Goal: Task Accomplishment & Management: Use online tool/utility

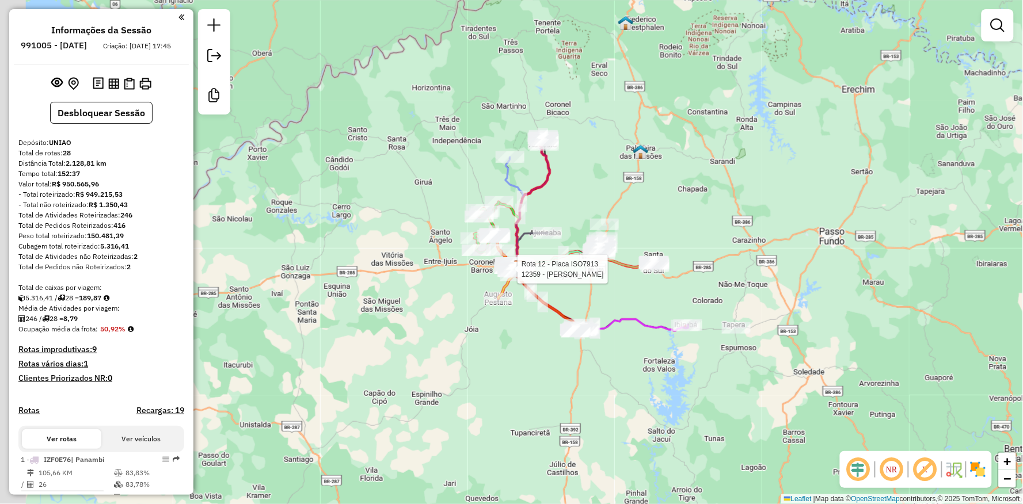
drag, startPoint x: 365, startPoint y: 237, endPoint x: 637, endPoint y: 148, distance: 285.2
click at [637, 148] on img at bounding box center [640, 151] width 15 height 15
click at [531, 326] on div "Rota 12 - Placa ISO7913 12359 - DOM HYGINO CARNES Janela de atendimento Grade d…" at bounding box center [511, 252] width 1023 height 504
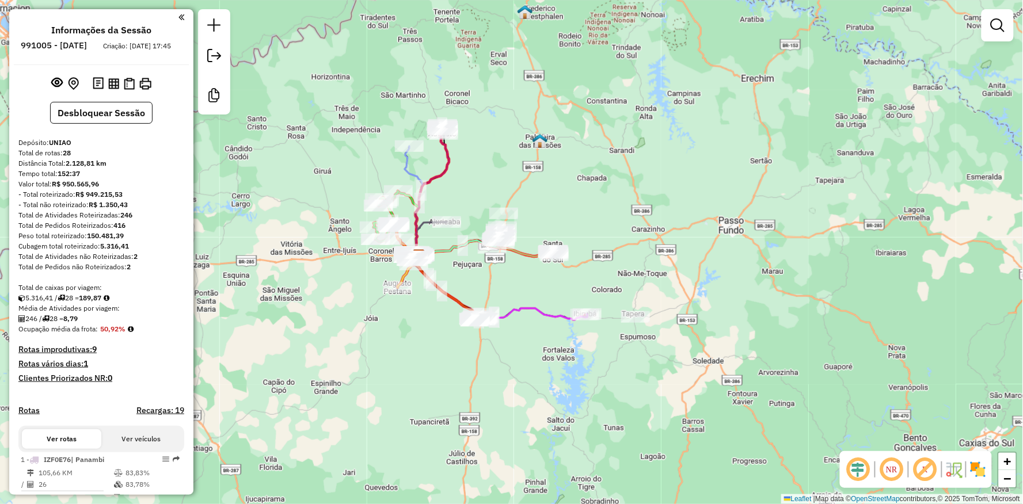
click at [367, 329] on div "Janela de atendimento Grade de atendimento Capacidade Transportadoras Veículos …" at bounding box center [511, 252] width 1023 height 504
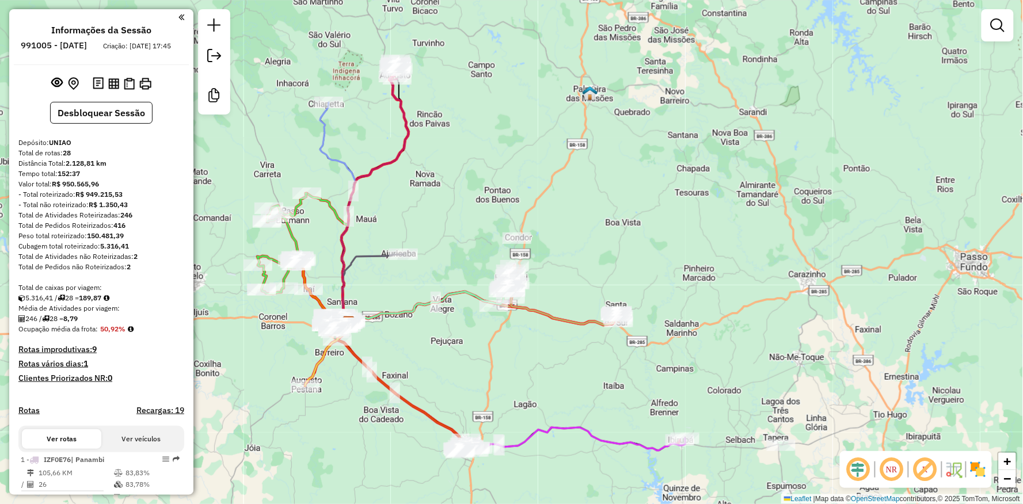
drag, startPoint x: 503, startPoint y: 273, endPoint x: 422, endPoint y: 358, distance: 117.2
click at [422, 358] on div "Janela de atendimento Grade de atendimento Capacidade Transportadoras Veículos …" at bounding box center [511, 252] width 1023 height 504
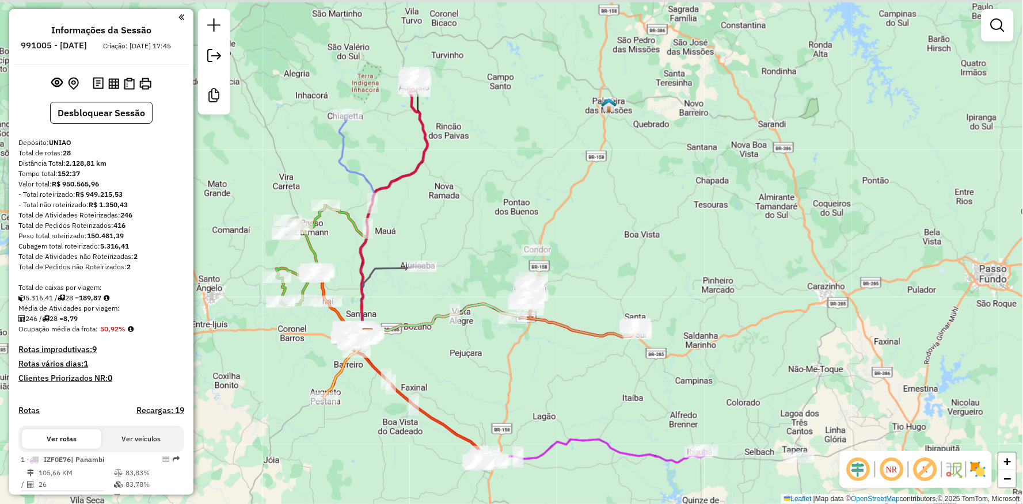
drag, startPoint x: 496, startPoint y: 368, endPoint x: 515, endPoint y: 380, distance: 22.5
click at [515, 380] on div "Janela de atendimento Grade de atendimento Capacidade Transportadoras Veículos …" at bounding box center [511, 252] width 1023 height 504
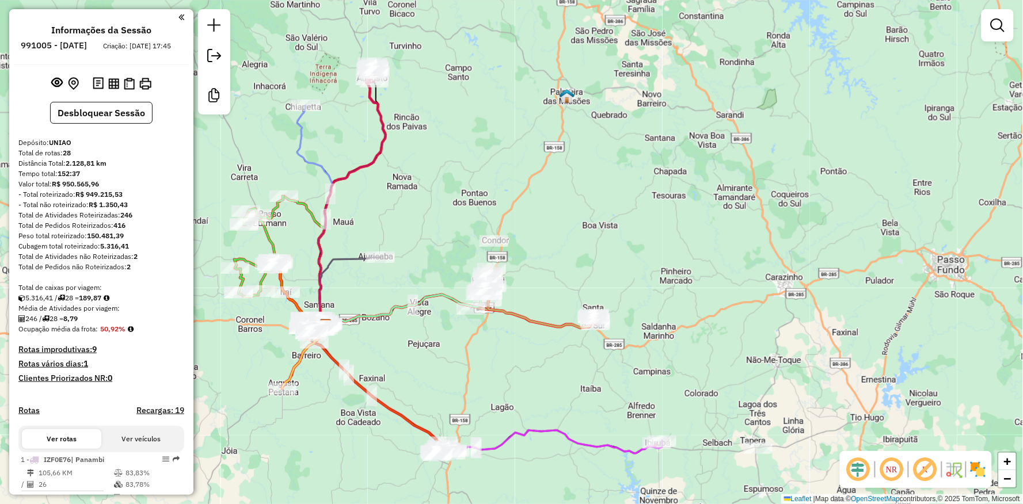
drag, startPoint x: 266, startPoint y: 160, endPoint x: 224, endPoint y: 151, distance: 43.0
click at [224, 151] on div "Janela de atendimento Grade de atendimento Capacidade Transportadoras Veículos …" at bounding box center [511, 252] width 1023 height 504
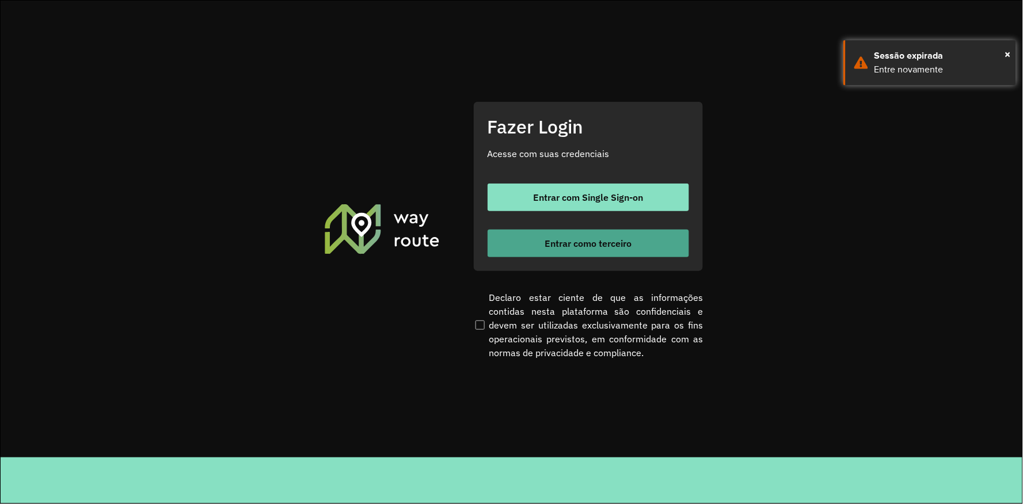
click at [515, 240] on button "Entrar como terceiro" at bounding box center [587, 244] width 201 height 28
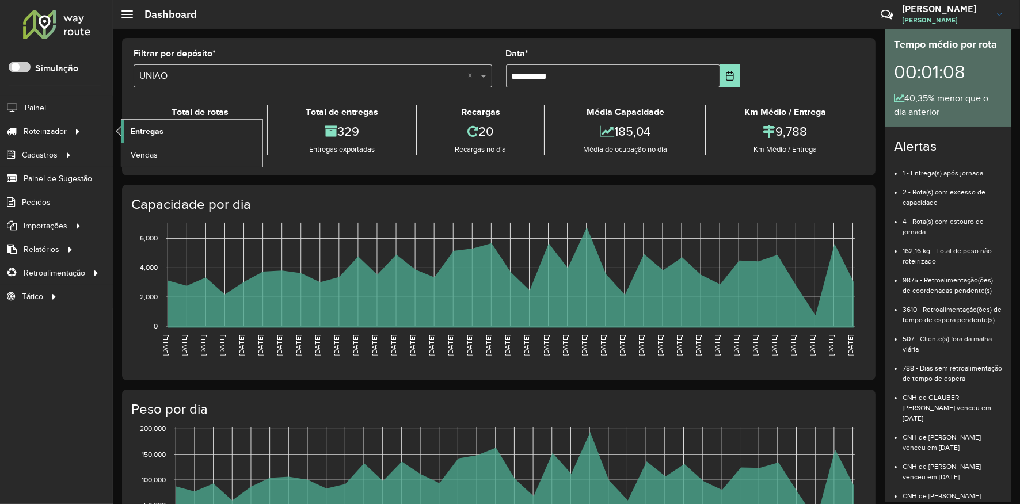
click at [142, 129] on span "Entregas" at bounding box center [147, 131] width 33 height 12
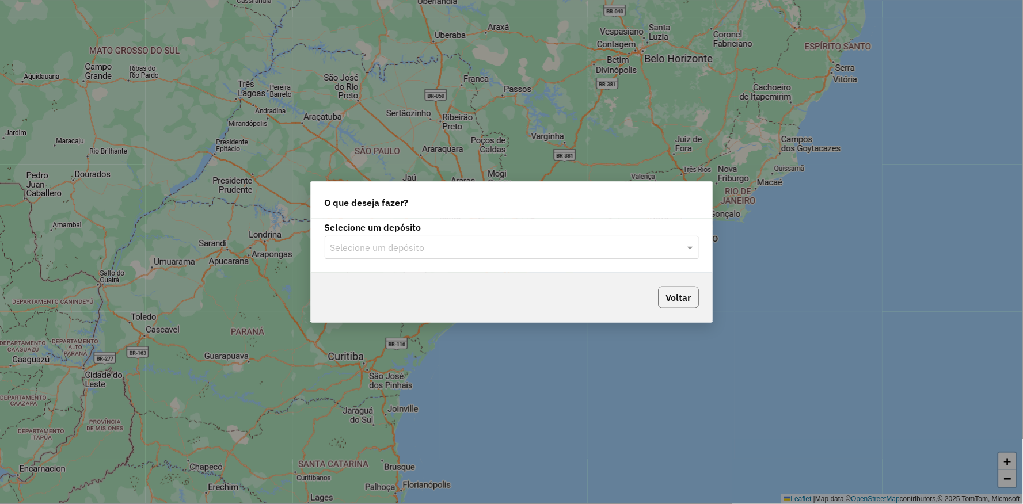
click at [380, 252] on input "text" at bounding box center [500, 248] width 340 height 14
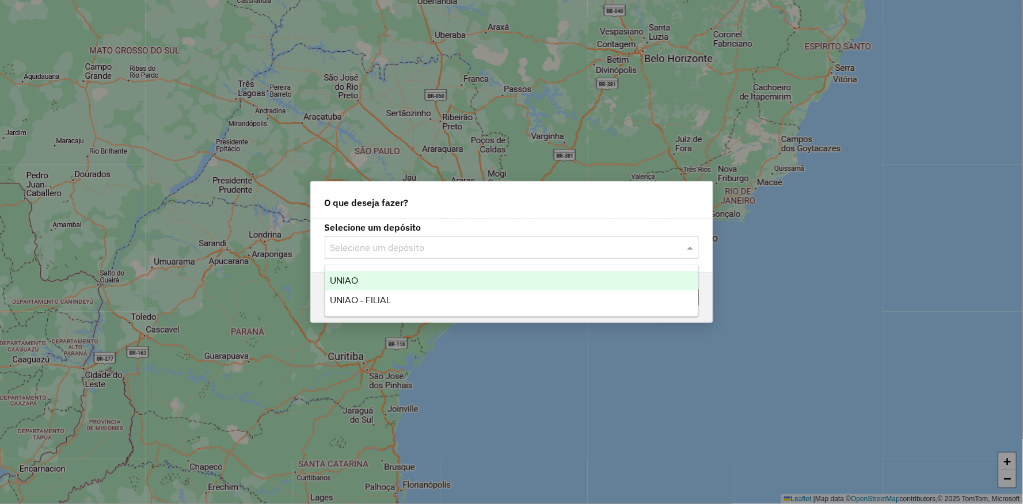
click at [353, 284] on span "UNIAO" at bounding box center [344, 281] width 28 height 10
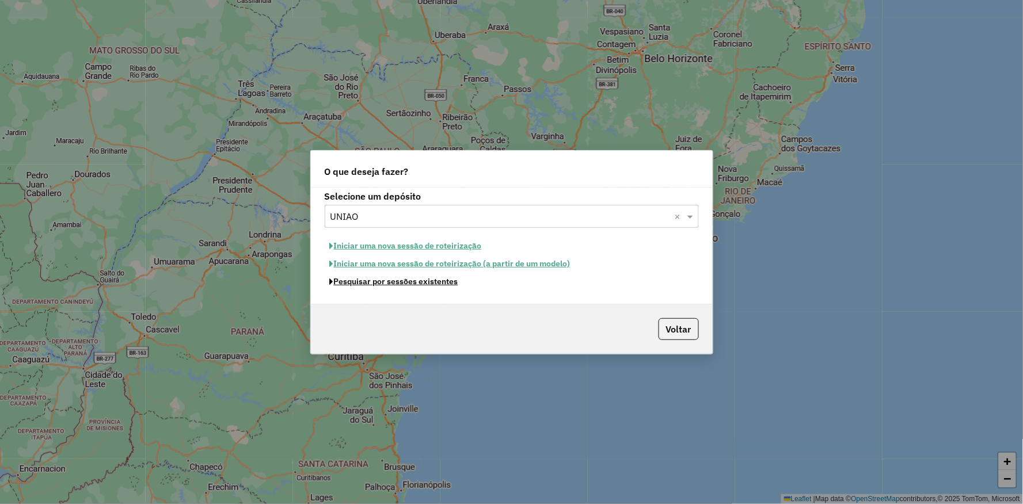
click at [353, 284] on button "Pesquisar por sessões existentes" at bounding box center [394, 282] width 139 height 18
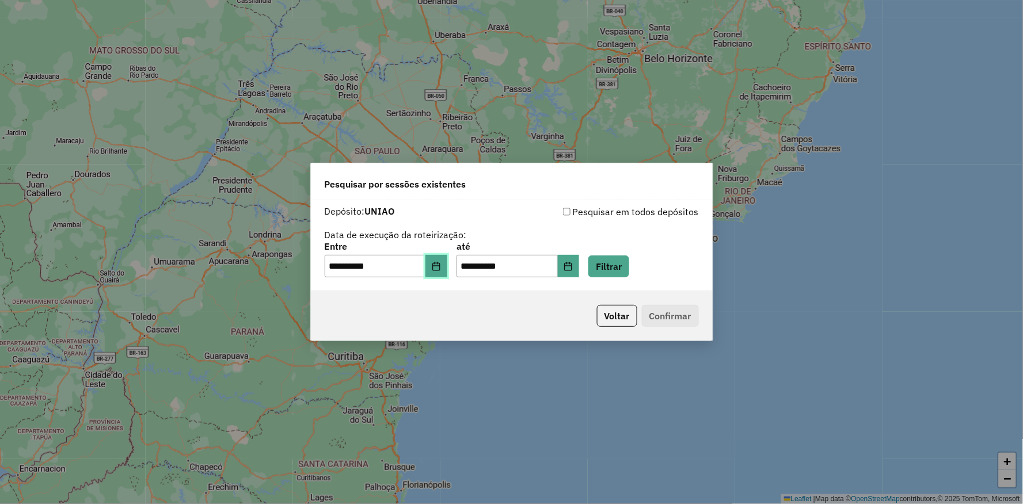
click at [441, 267] on icon "Choose Date" at bounding box center [436, 266] width 9 height 9
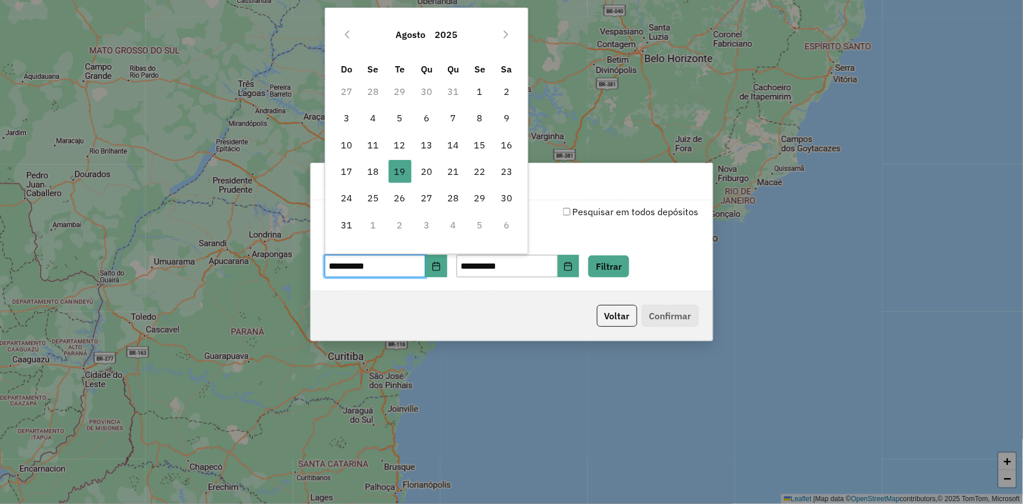
click at [524, 291] on div "Voltar Confirmar" at bounding box center [512, 315] width 402 height 49
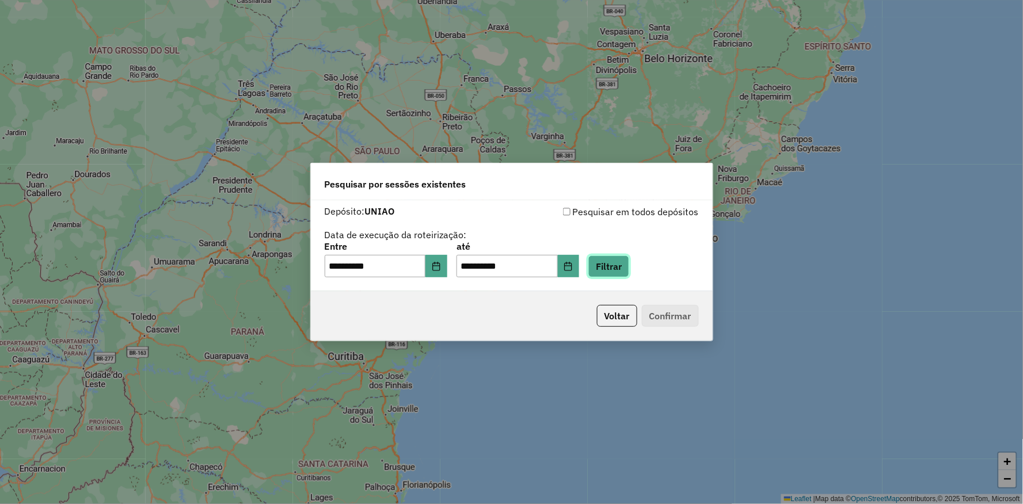
click at [629, 263] on button "Filtrar" at bounding box center [608, 267] width 41 height 22
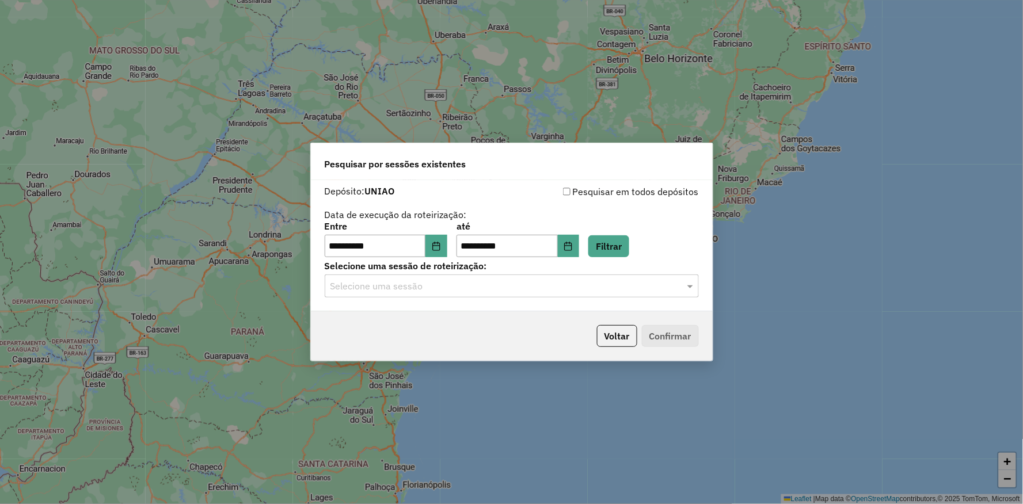
click at [448, 298] on ng-select "Selecione uma sessão" at bounding box center [512, 286] width 374 height 23
click at [436, 298] on div "**********" at bounding box center [512, 246] width 402 height 132
click at [434, 297] on div "Selecione uma sessão" at bounding box center [512, 286] width 374 height 23
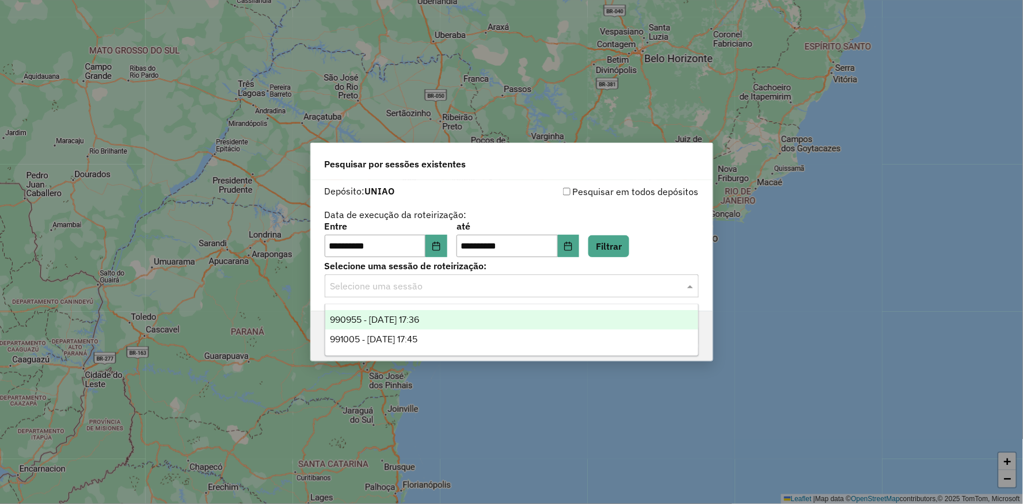
click at [426, 288] on input "text" at bounding box center [500, 287] width 340 height 14
click at [391, 321] on span "990955 - 19/08/2025 17:36" at bounding box center [374, 320] width 89 height 10
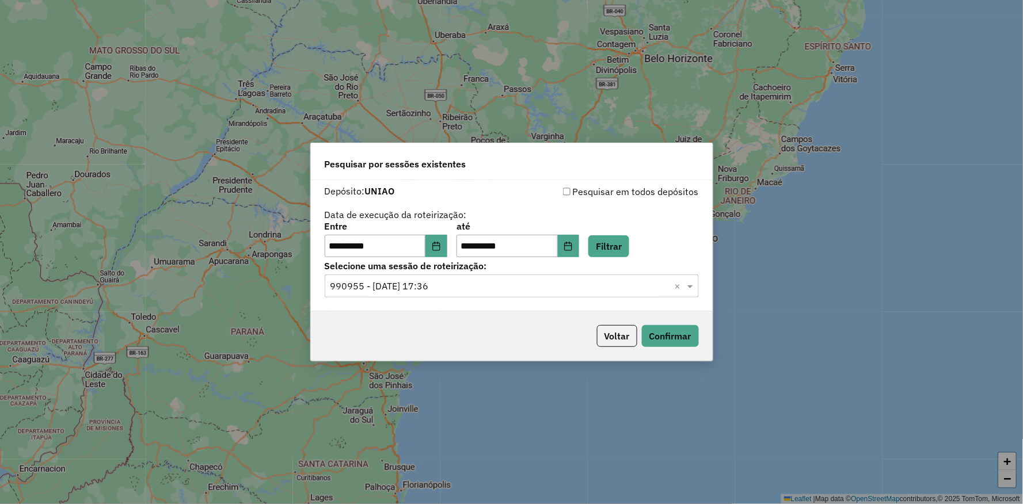
drag, startPoint x: 417, startPoint y: 327, endPoint x: 432, endPoint y: 331, distance: 15.5
click at [420, 329] on div "Voltar Confirmar" at bounding box center [512, 335] width 402 height 49
click at [636, 340] on button "Voltar" at bounding box center [617, 336] width 40 height 22
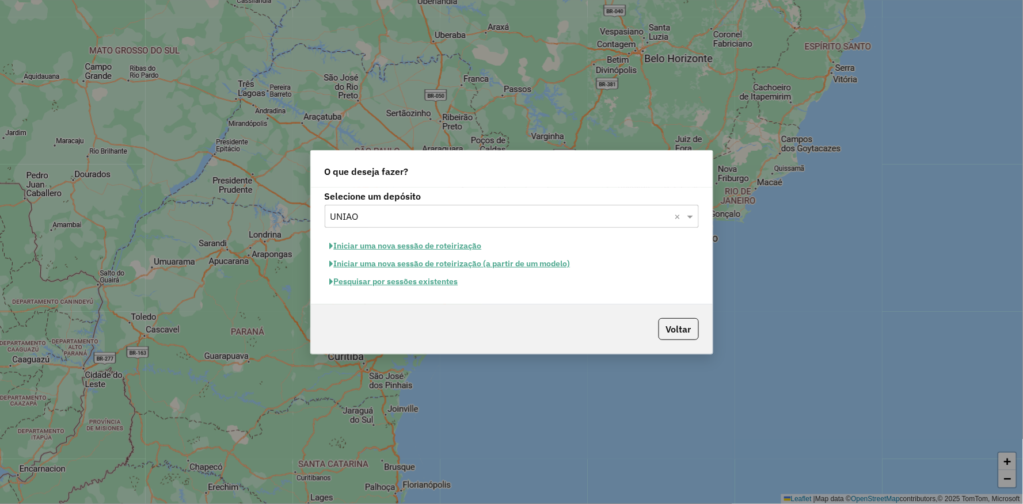
click at [388, 280] on button "Pesquisar por sessões existentes" at bounding box center [394, 282] width 139 height 18
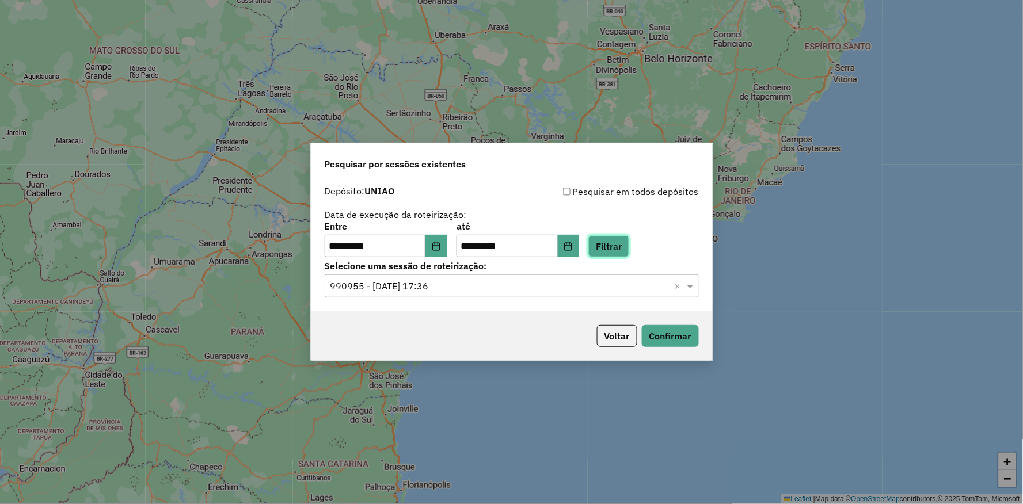
click at [629, 243] on button "Filtrar" at bounding box center [608, 246] width 41 height 22
drag, startPoint x: 441, startPoint y: 283, endPoint x: 437, endPoint y: 289, distance: 7.2
click at [440, 283] on input "text" at bounding box center [500, 287] width 340 height 14
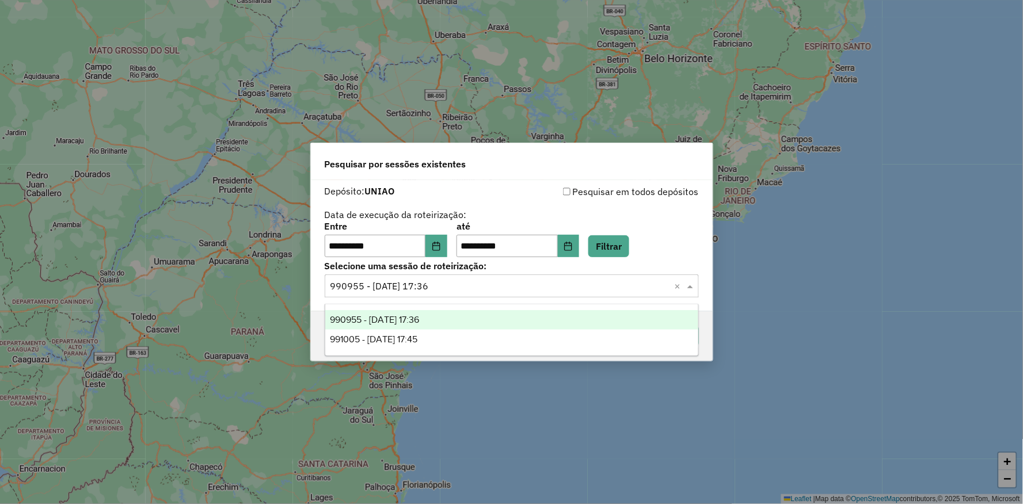
click at [412, 320] on span "990955 - 19/08/2025 17:36" at bounding box center [374, 320] width 89 height 10
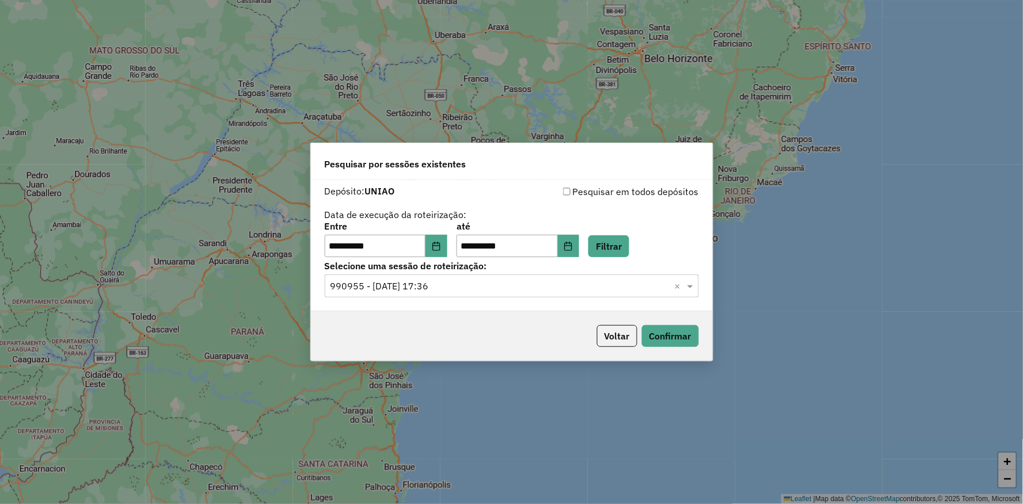
drag, startPoint x: 470, startPoint y: 340, endPoint x: 546, endPoint y: 349, distance: 76.5
click at [481, 341] on div "Voltar Confirmar" at bounding box center [512, 335] width 402 height 49
click at [685, 341] on button "Confirmar" at bounding box center [670, 336] width 57 height 22
